Goal: Navigation & Orientation: Find specific page/section

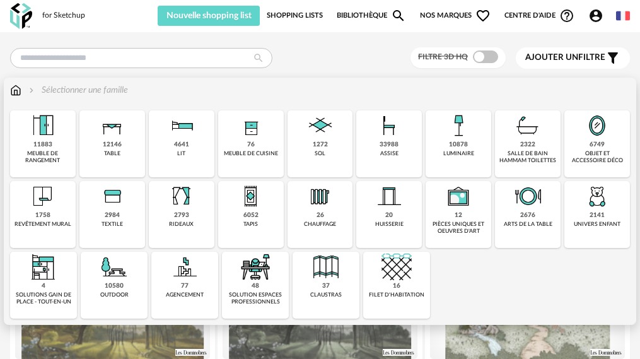
click at [46, 147] on div "11883" at bounding box center [42, 145] width 19 height 8
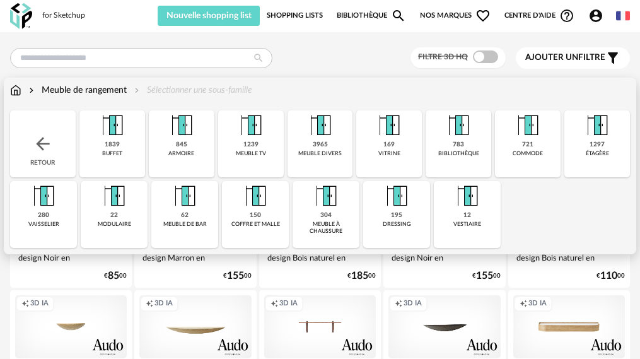
click at [168, 152] on div "armoire" at bounding box center [181, 153] width 26 height 7
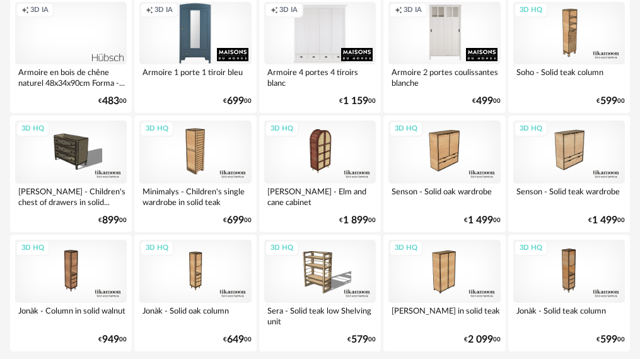
scroll to position [2271, 0]
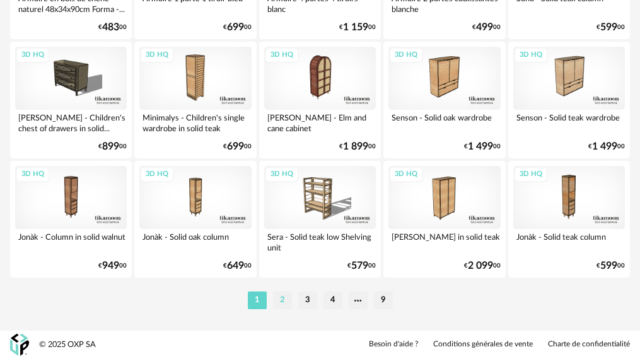
click at [286, 301] on li "2" at bounding box center [282, 300] width 19 height 18
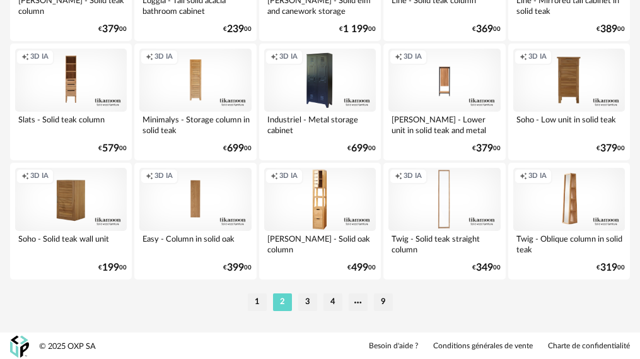
scroll to position [2271, 0]
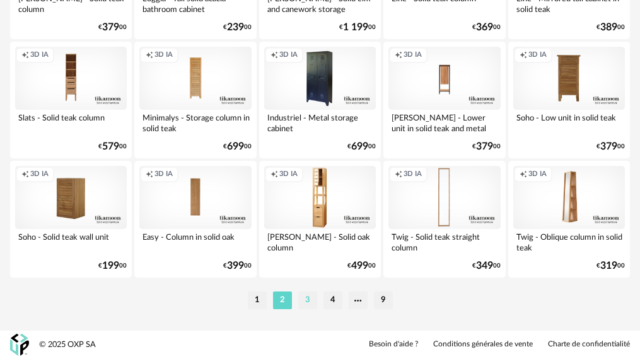
click at [309, 301] on li "3" at bounding box center [307, 300] width 19 height 18
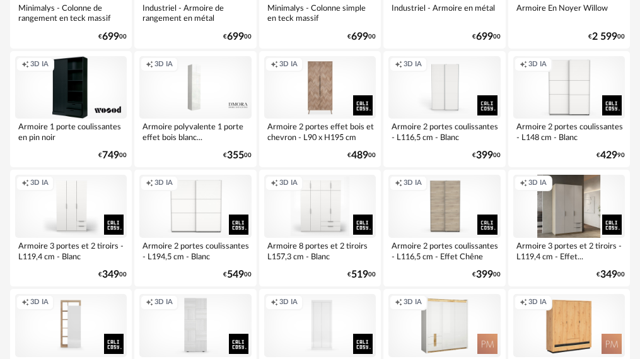
scroll to position [2269, 0]
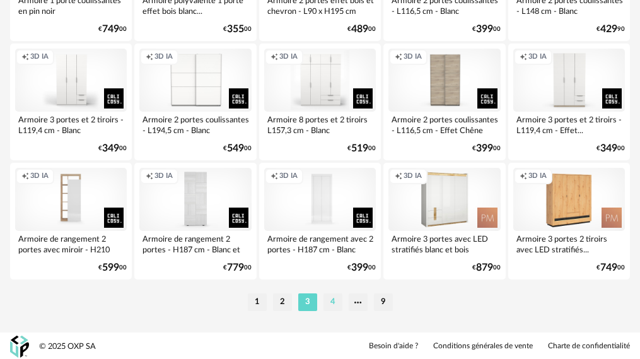
click at [333, 302] on li "4" at bounding box center [332, 302] width 19 height 18
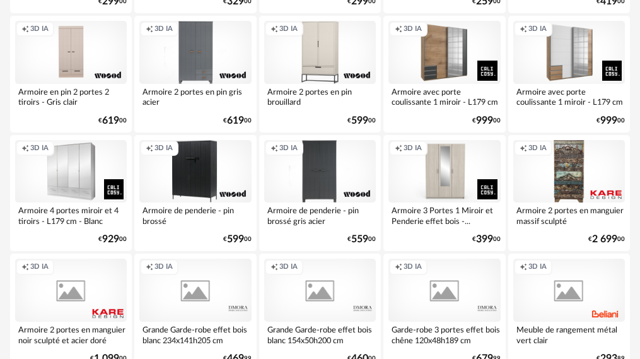
scroll to position [1008, 0]
